Goal: Task Accomplishment & Management: Manage account settings

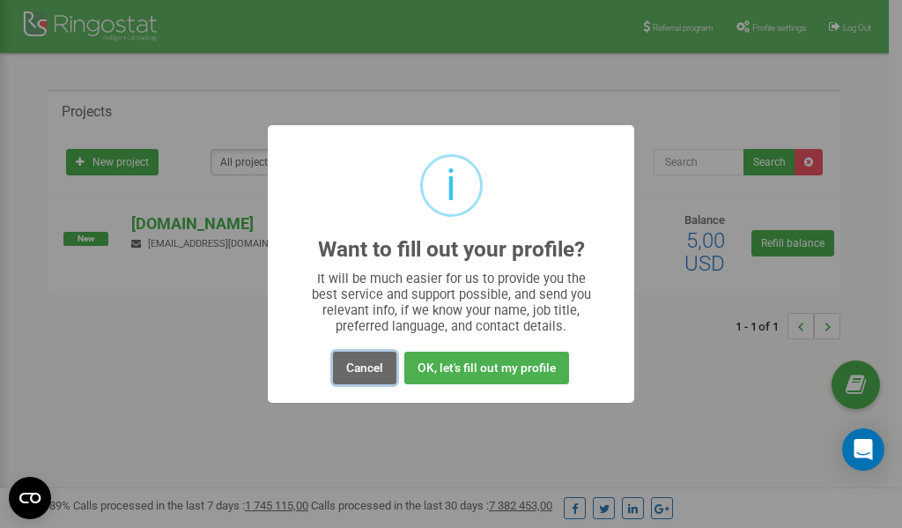
click at [363, 364] on button "Cancel" at bounding box center [364, 367] width 63 height 33
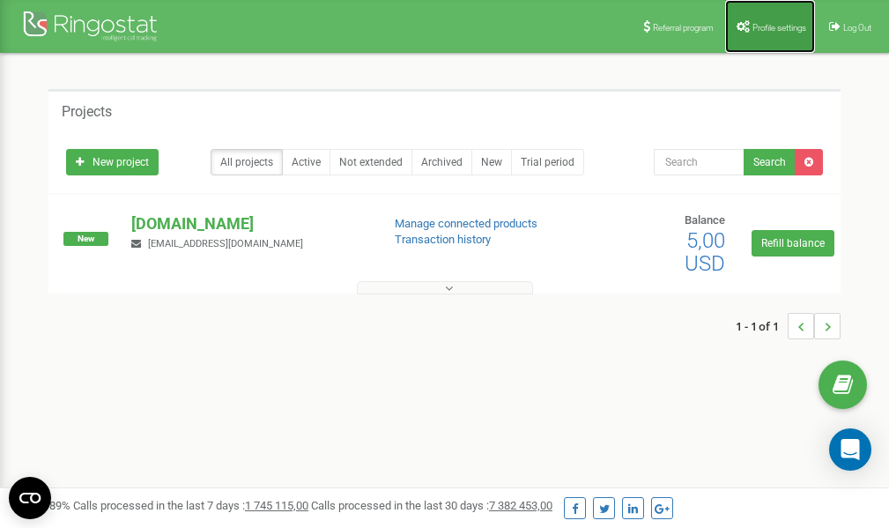
click at [753, 23] on span "Profile settings" at bounding box center [779, 28] width 54 height 10
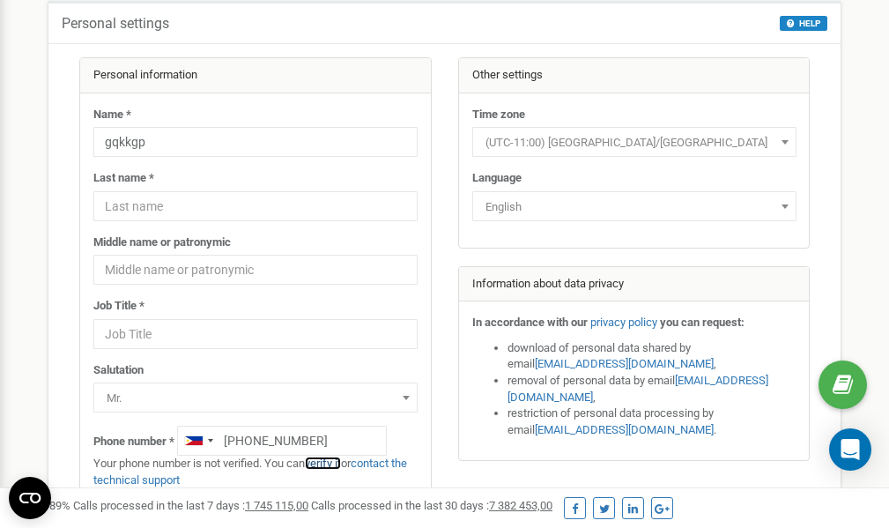
click at [336, 462] on link "verify it" at bounding box center [323, 462] width 36 height 13
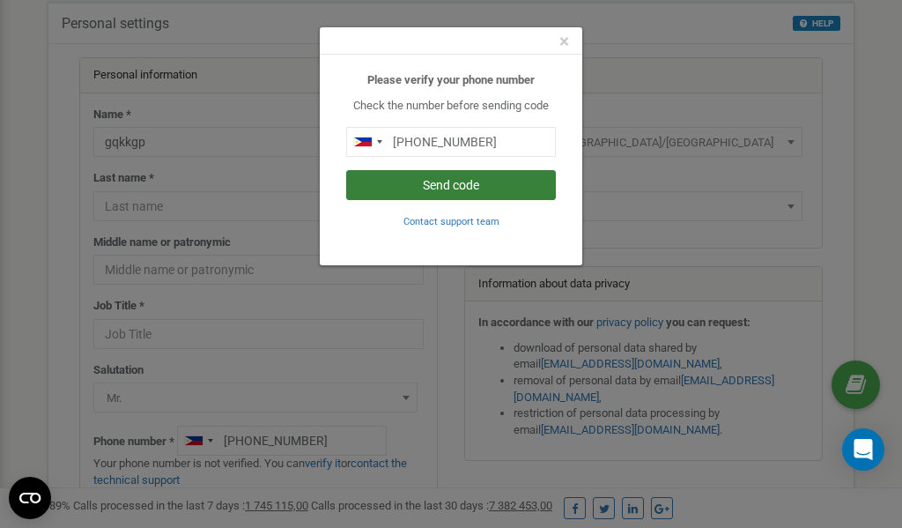
click at [477, 183] on button "Send code" at bounding box center [451, 185] width 210 height 30
